Goal: Task Accomplishment & Management: Manage account settings

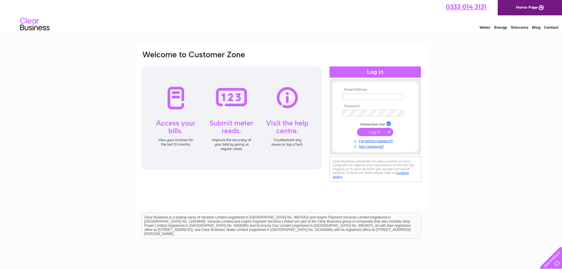
type input "adamswift@clemdobson.co.uk"
click at [378, 135] on input "submit" at bounding box center [375, 132] width 36 height 8
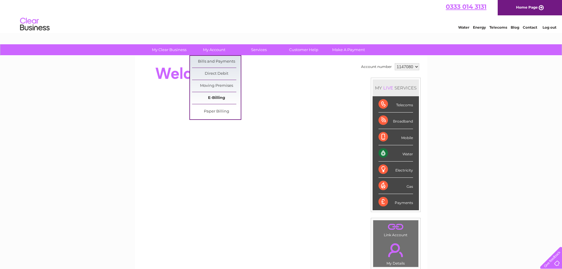
click at [222, 100] on link "E-Billing" at bounding box center [216, 98] width 49 height 12
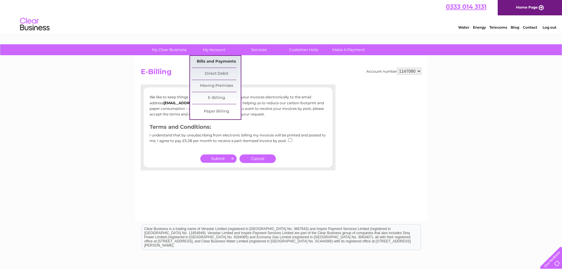
click at [215, 60] on link "Bills and Payments" at bounding box center [216, 62] width 49 height 12
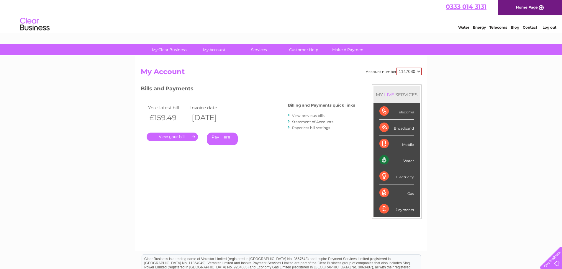
click at [182, 137] on link "." at bounding box center [172, 137] width 51 height 9
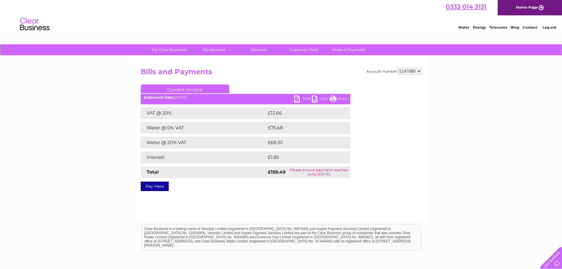
click at [305, 99] on link "PDF" at bounding box center [303, 99] width 18 height 9
